Goal: Information Seeking & Learning: Understand process/instructions

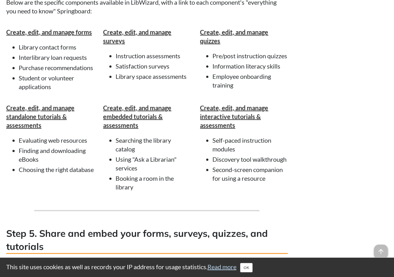
scroll to position [1095, 0]
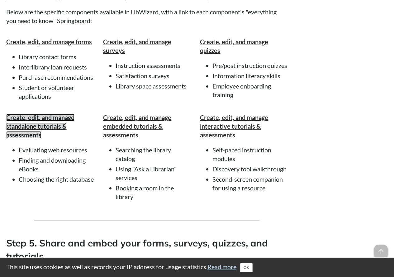
click at [51, 139] on strong "Create, edit, and manage standalone tutorials & assessments" at bounding box center [40, 126] width 68 height 25
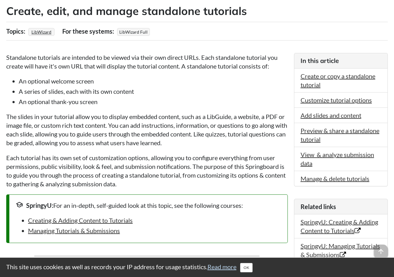
scroll to position [126, 0]
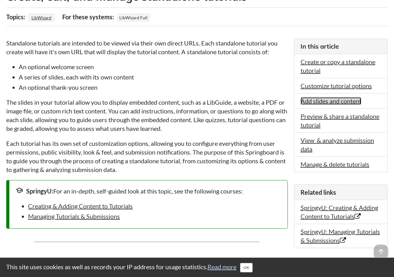
click at [326, 100] on link "Add slides and content" at bounding box center [330, 100] width 61 height 7
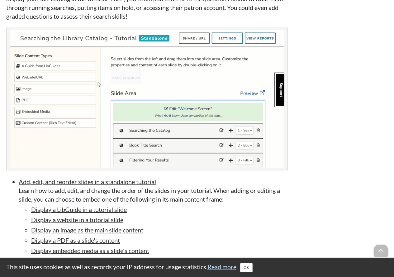
scroll to position [1231, 0]
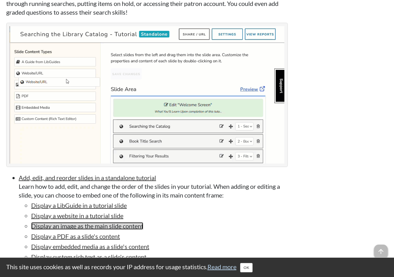
click at [72, 228] on link "Display an image as the main slide content" at bounding box center [87, 225] width 112 height 7
